Goal: Task Accomplishment & Management: Complete application form

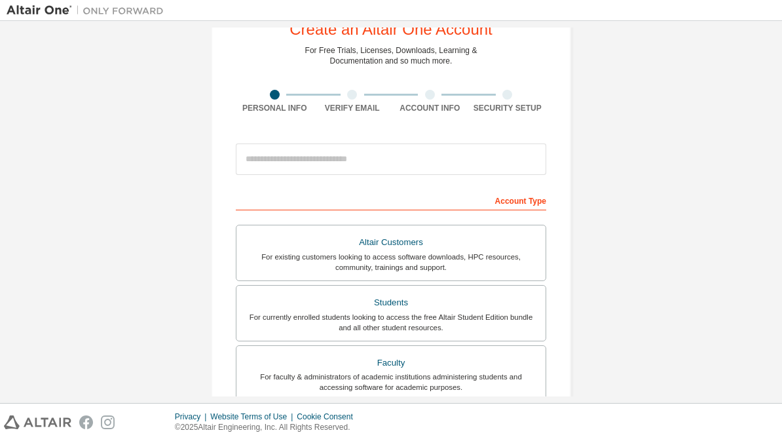
scroll to position [50, 0]
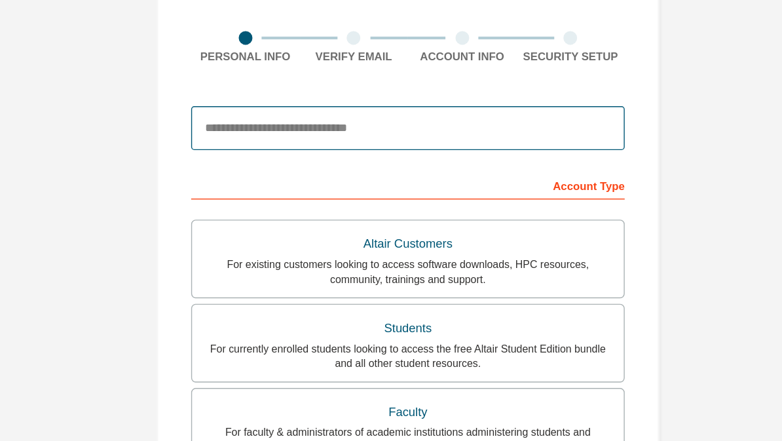
click at [412, 140] on input "email" at bounding box center [391, 155] width 311 height 31
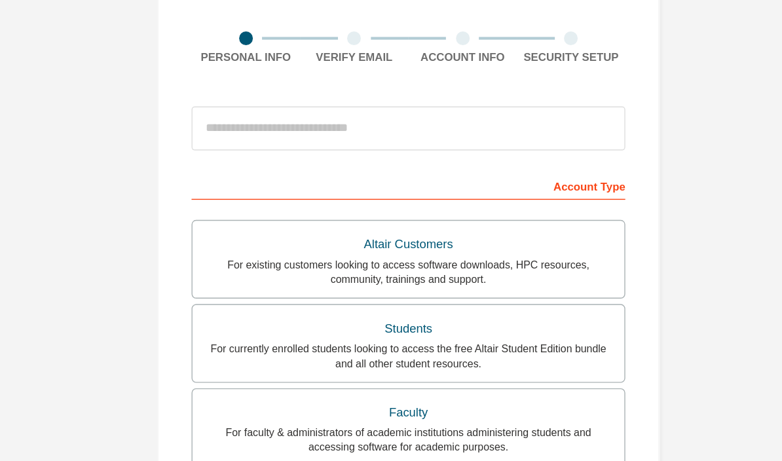
click at [520, 89] on div "Create an Altair One Account For Free Trials, Licenses, Downloads, Learning & D…" at bounding box center [391, 324] width 769 height 694
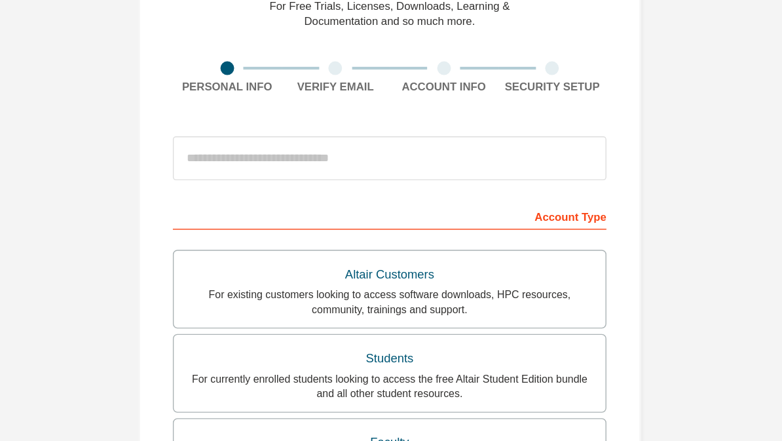
scroll to position [29, 0]
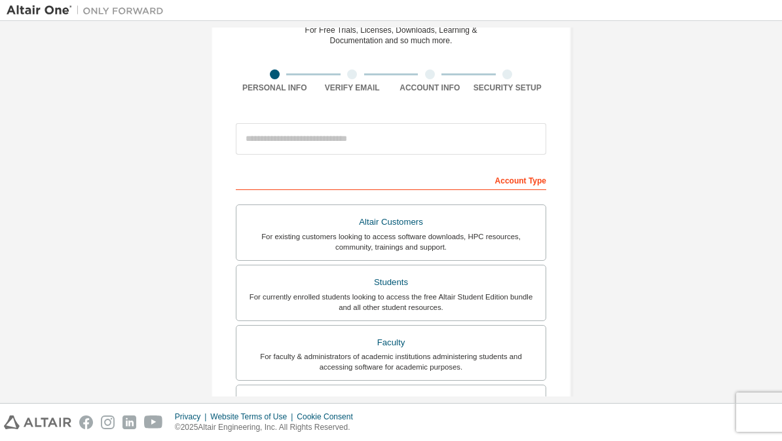
click at [679, 263] on div "Create an Altair One Account For Free Trials, Licenses, Downloads, Learning & D…" at bounding box center [391, 308] width 769 height 694
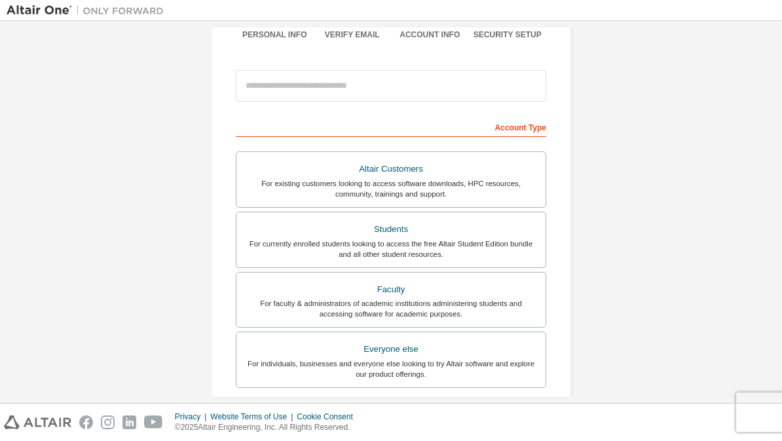
scroll to position [82, 0]
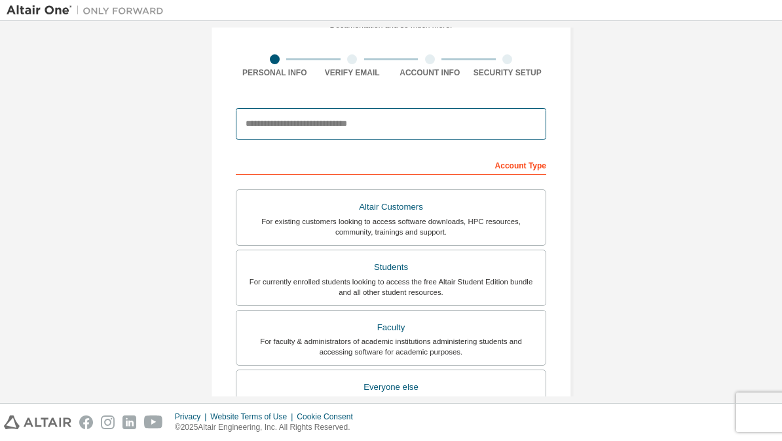
click at [467, 136] on input "email" at bounding box center [391, 123] width 311 height 31
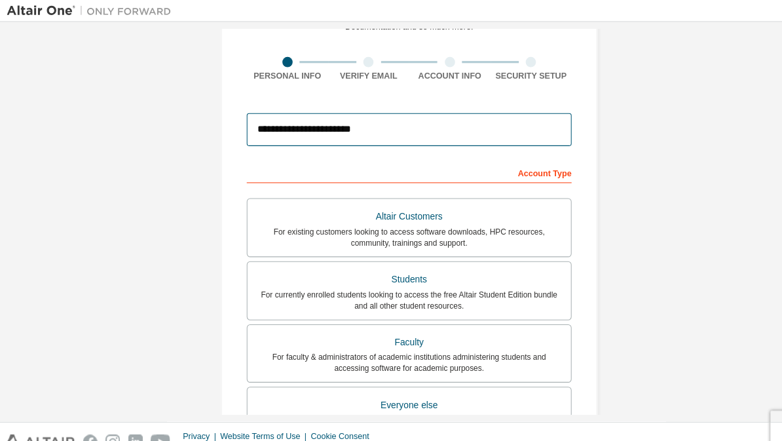
click at [480, 130] on input "**********" at bounding box center [391, 123] width 311 height 31
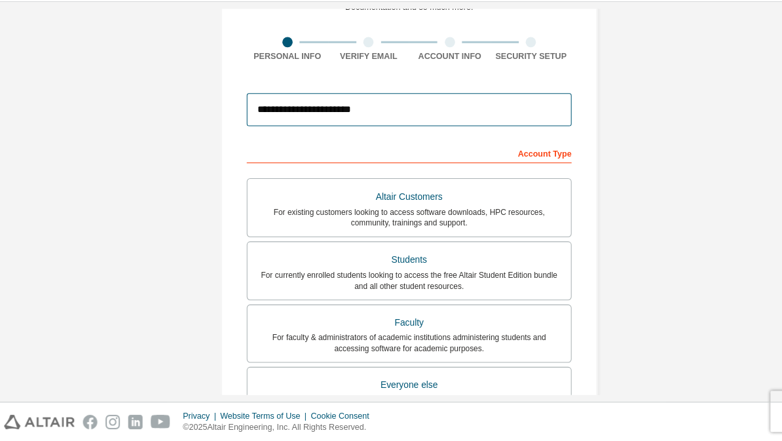
type input "**********"
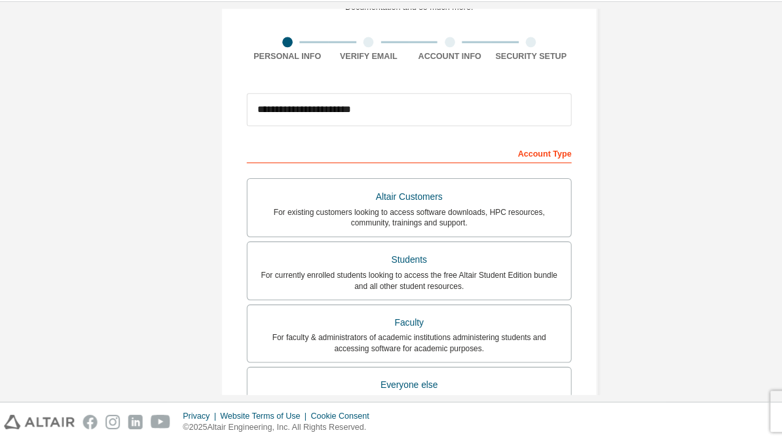
click at [514, 277] on div "For currently enrolled students looking to access the free Altair Student Editi…" at bounding box center [391, 287] width 294 height 21
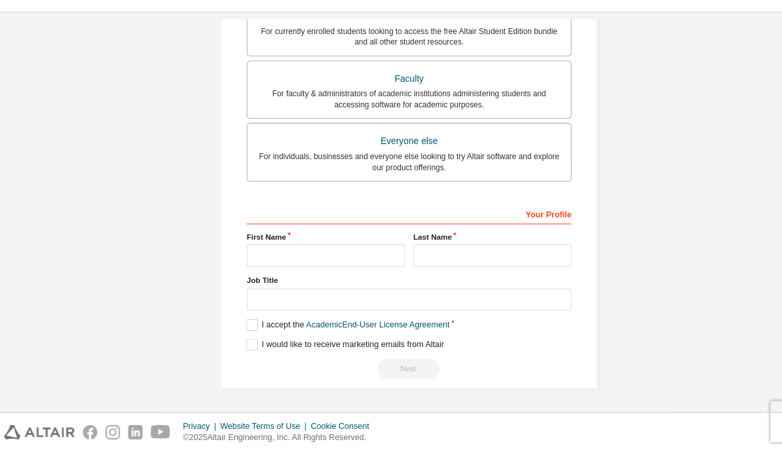
scroll to position [330, 0]
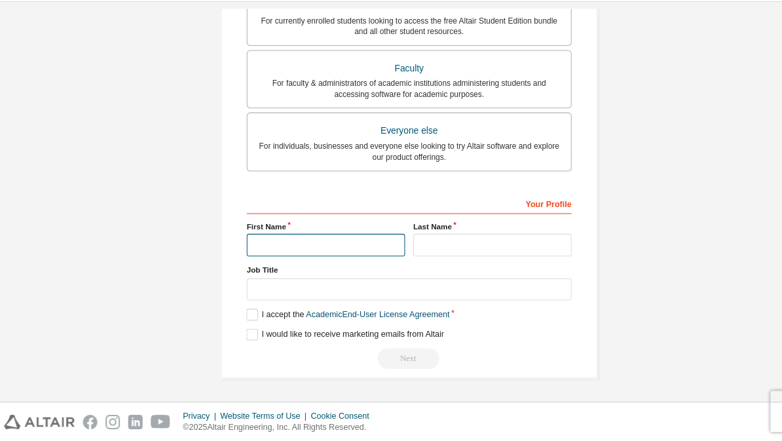
click at [347, 242] on input "text" at bounding box center [311, 253] width 151 height 22
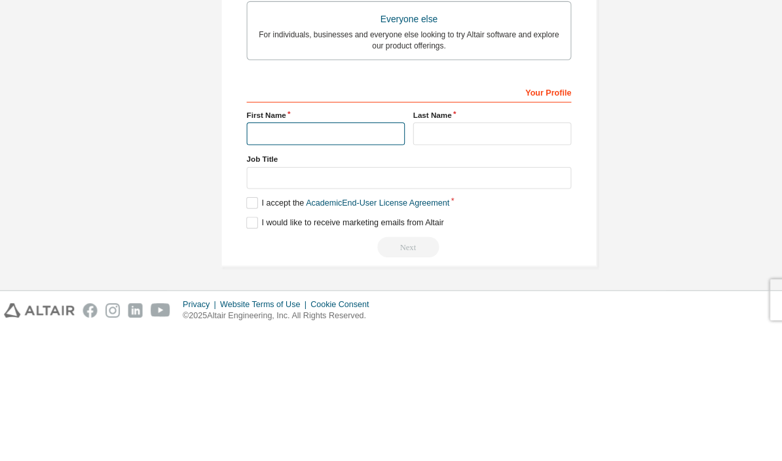
scroll to position [310, 0]
type input "**********"
click at [509, 250] on label "Last Name" at bounding box center [470, 255] width 151 height 10
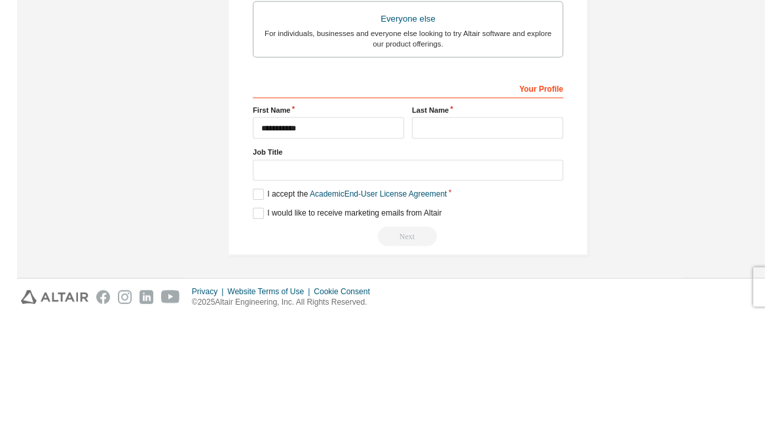
scroll to position [20, 0]
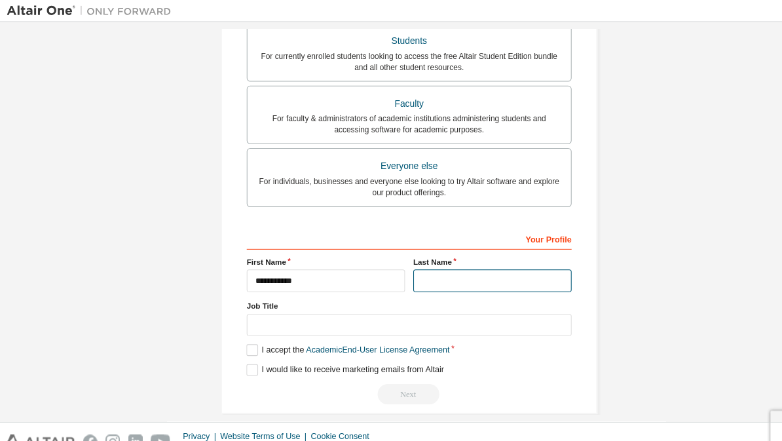
click at [482, 258] on input "text" at bounding box center [470, 269] width 151 height 22
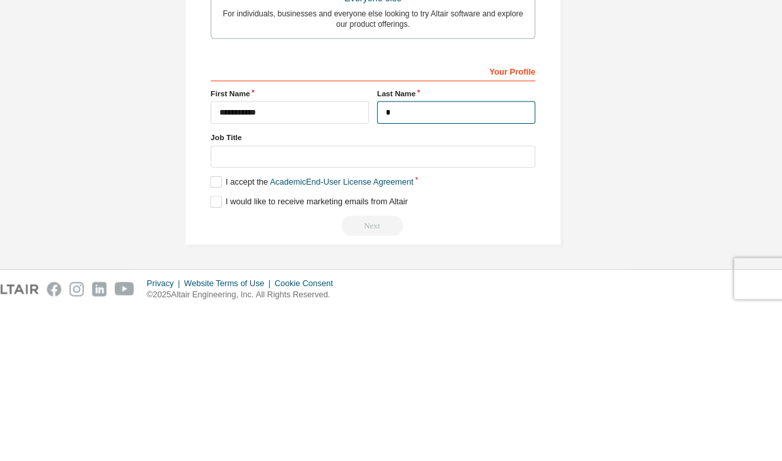
scroll to position [307, 0]
type input "**********"
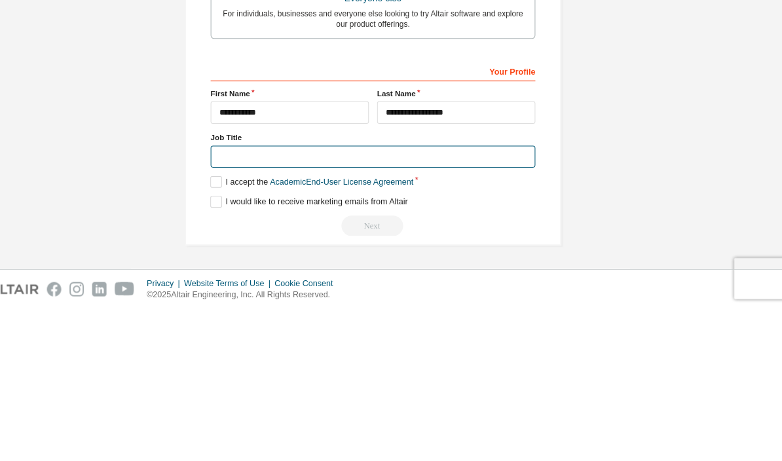
click at [474, 305] on input "text" at bounding box center [391, 316] width 311 height 22
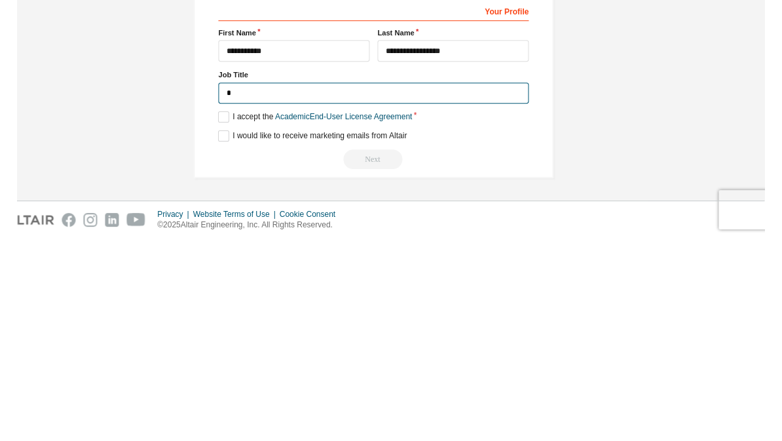
scroll to position [305, 0]
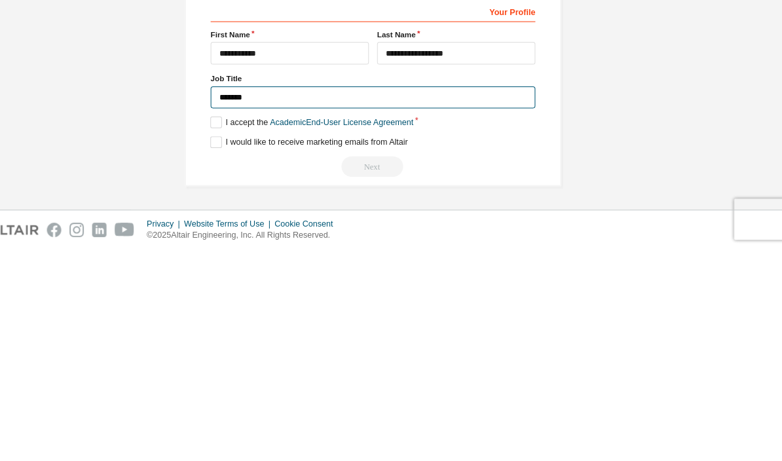
type input "*******"
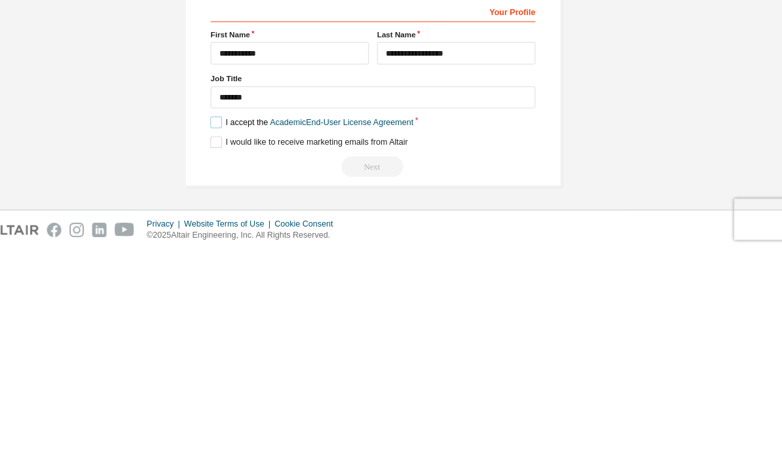
click at [236, 334] on label "I accept the Academic End-User License Agreement" at bounding box center [333, 339] width 194 height 11
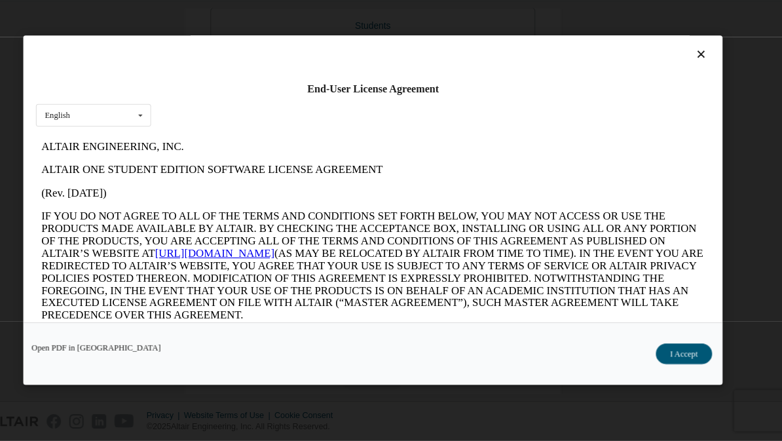
scroll to position [0, 0]
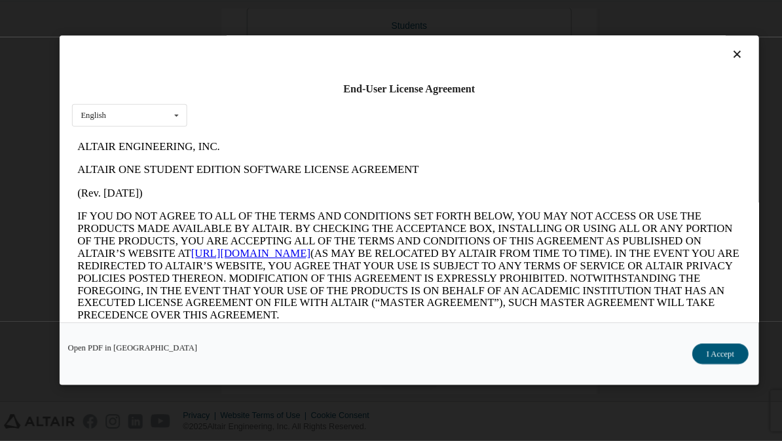
click at [695, 348] on button "I Accept" at bounding box center [689, 358] width 54 height 20
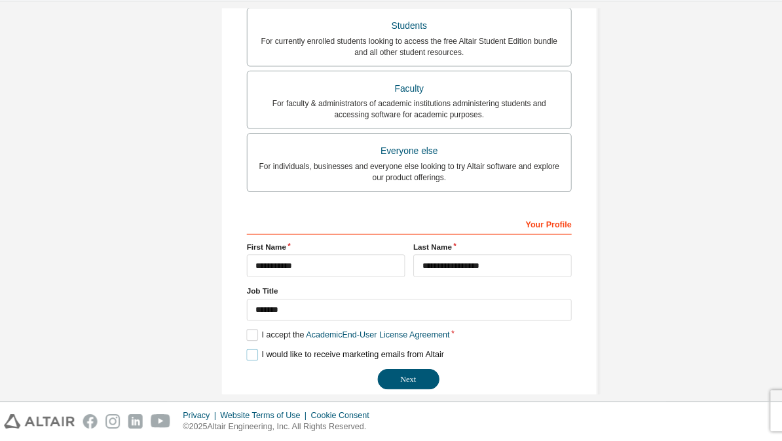
click at [239, 353] on label "I would like to receive marketing emails from Altair" at bounding box center [330, 358] width 189 height 11
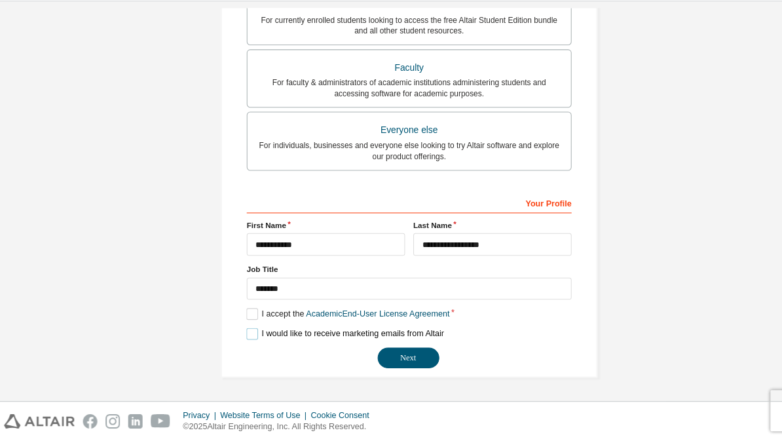
scroll to position [325, 0]
click at [243, 333] on label "I would like to receive marketing emails from Altair" at bounding box center [330, 338] width 189 height 11
click at [372, 352] on button "Next" at bounding box center [390, 362] width 59 height 20
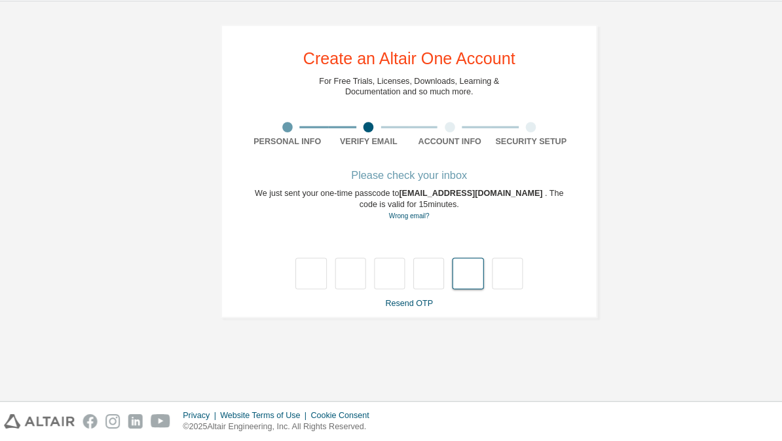
click at [457, 266] on input "text" at bounding box center [447, 281] width 29 height 30
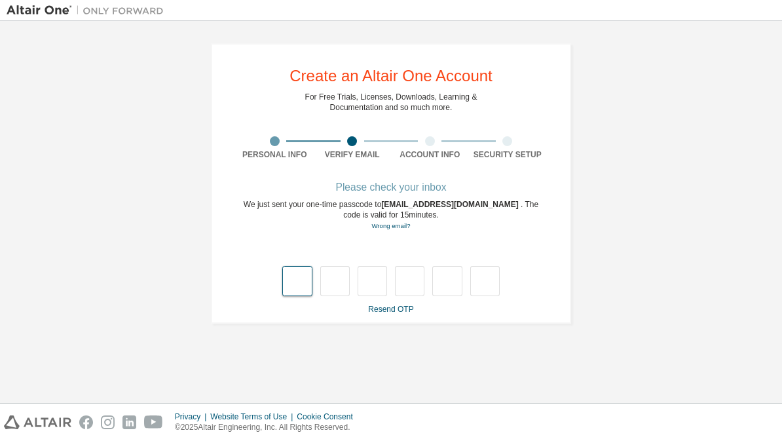
click at [298, 288] on input "text" at bounding box center [296, 281] width 29 height 30
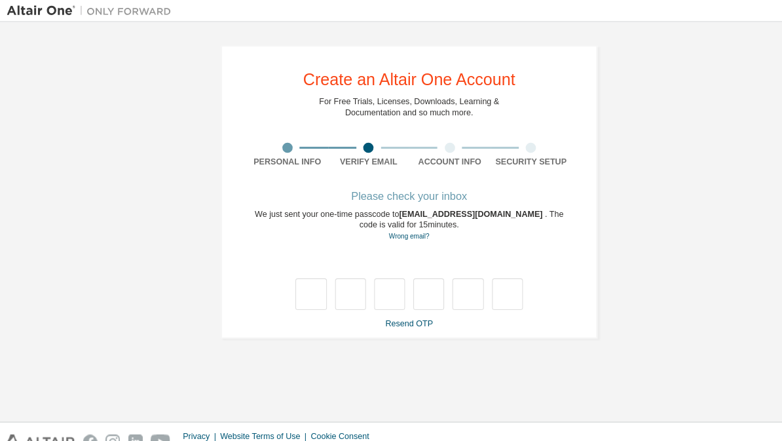
click at [401, 313] on link "Resend OTP" at bounding box center [390, 309] width 45 height 9
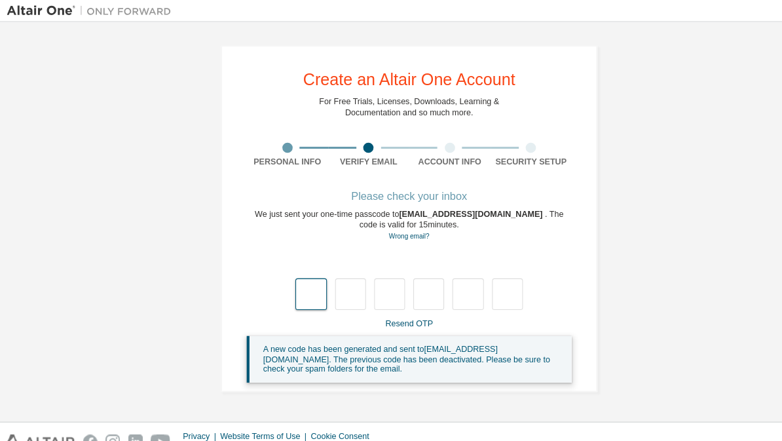
click at [284, 267] on input "text" at bounding box center [296, 281] width 29 height 30
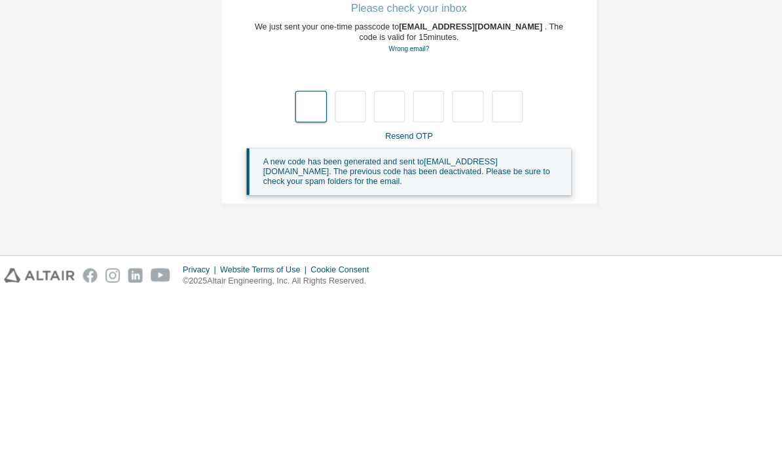
type input "*"
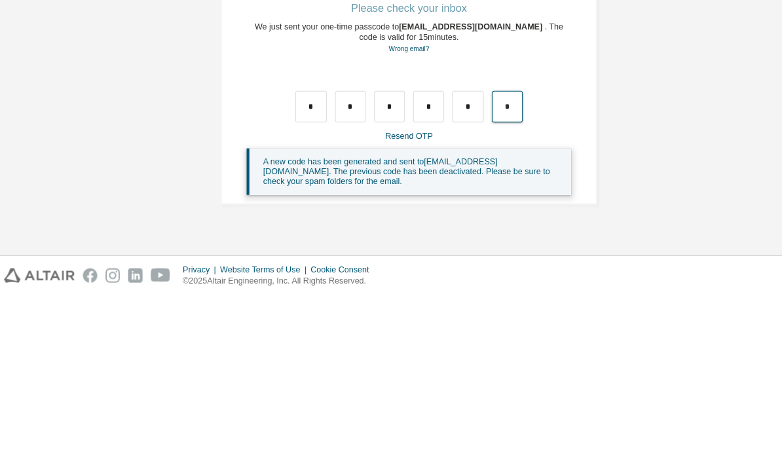
type input "*"
